Goal: Navigation & Orientation: Understand site structure

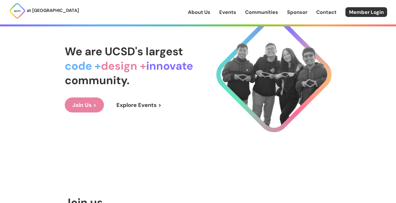
scroll to position [36, 0]
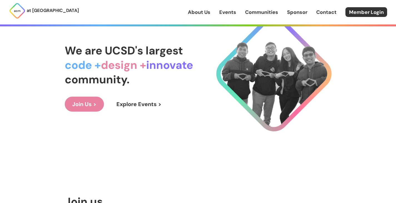
click at [94, 102] on link "Join Us >" at bounding box center [84, 104] width 39 height 15
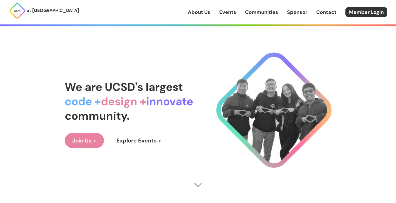
click at [324, 10] on link "Contact" at bounding box center [327, 12] width 20 height 7
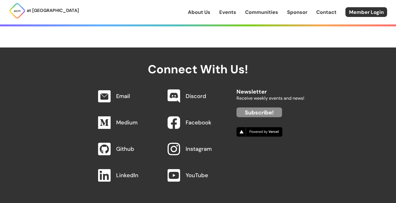
scroll to position [581, 0]
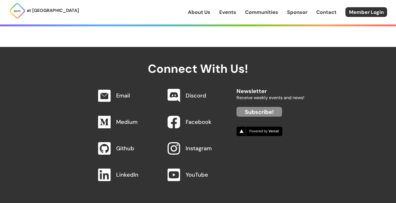
click at [266, 14] on link "Communities" at bounding box center [261, 12] width 33 height 7
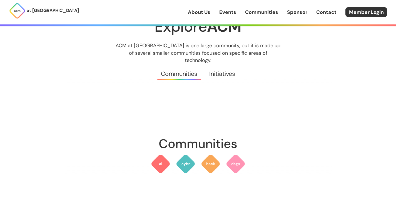
scroll to position [26, 0]
click at [162, 157] on img at bounding box center [161, 164] width 20 height 20
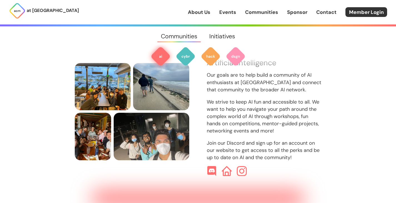
scroll to position [188, 0]
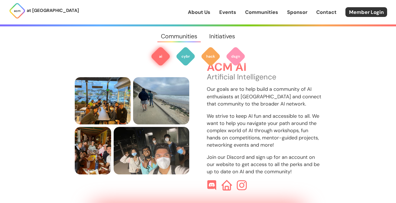
click at [228, 181] on img at bounding box center [227, 186] width 11 height 11
